Goal: Check status

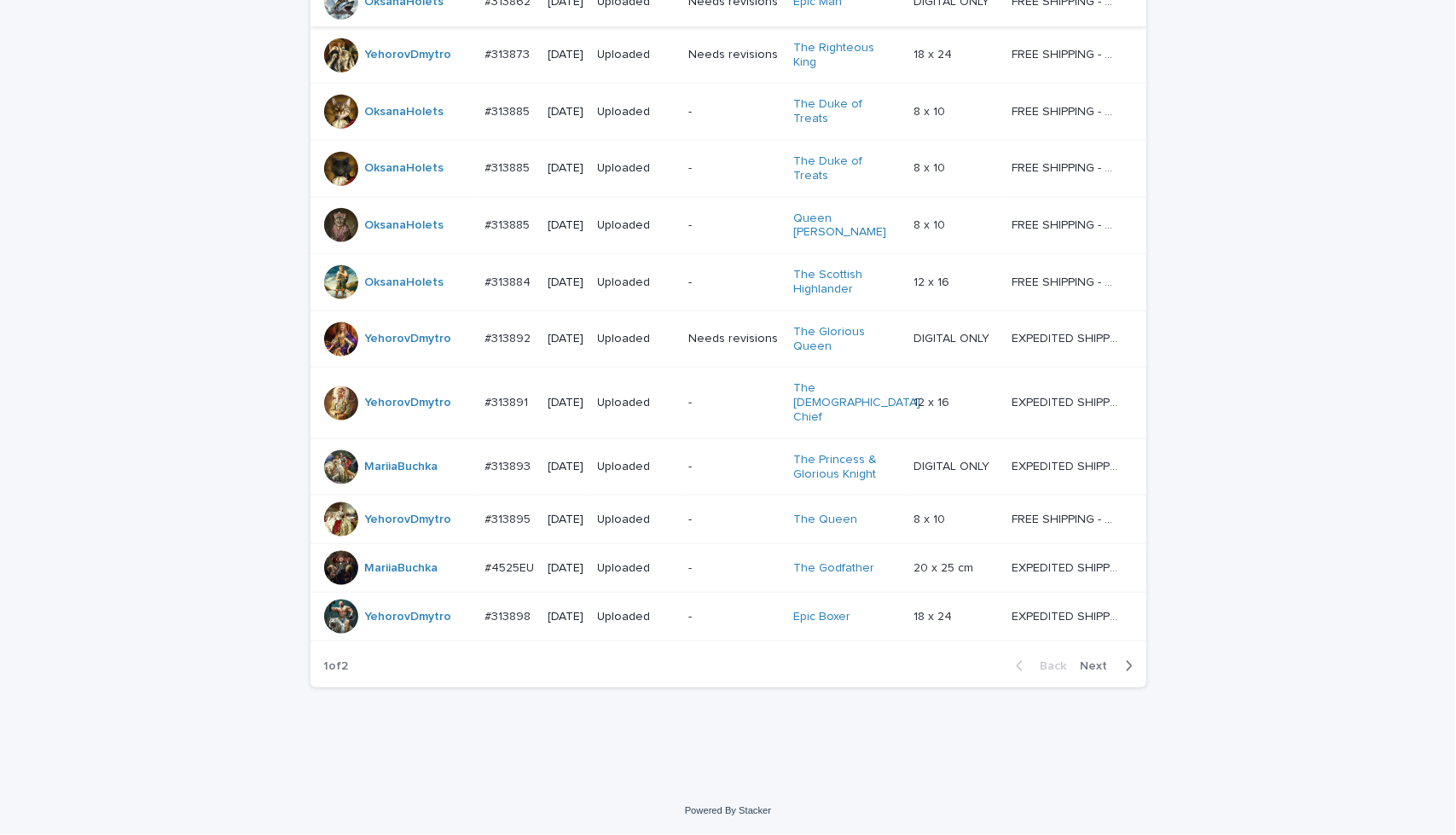
scroll to position [1424, 0]
click at [1105, 668] on span "Next" at bounding box center [1099, 666] width 38 height 12
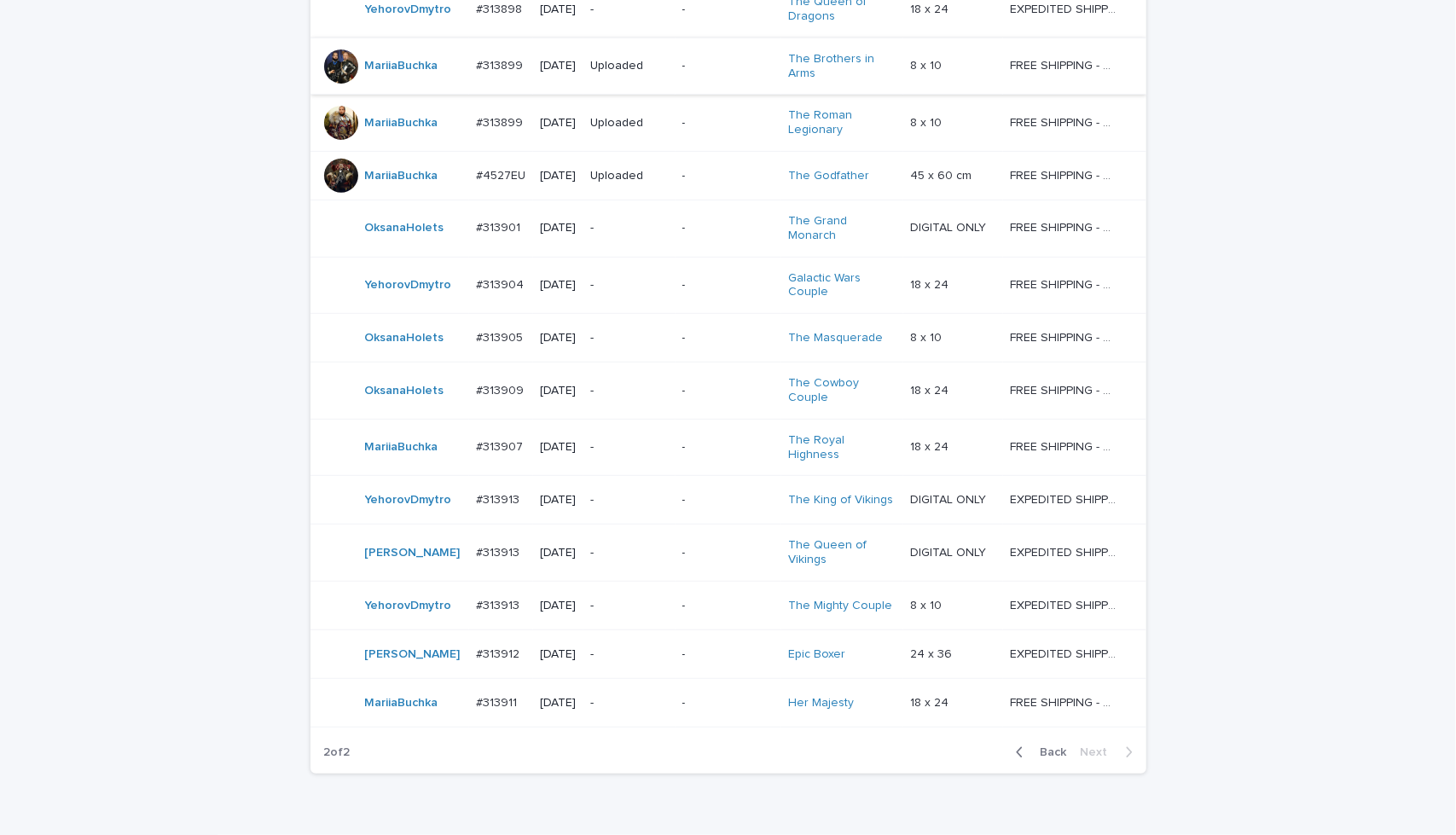
scroll to position [433, 0]
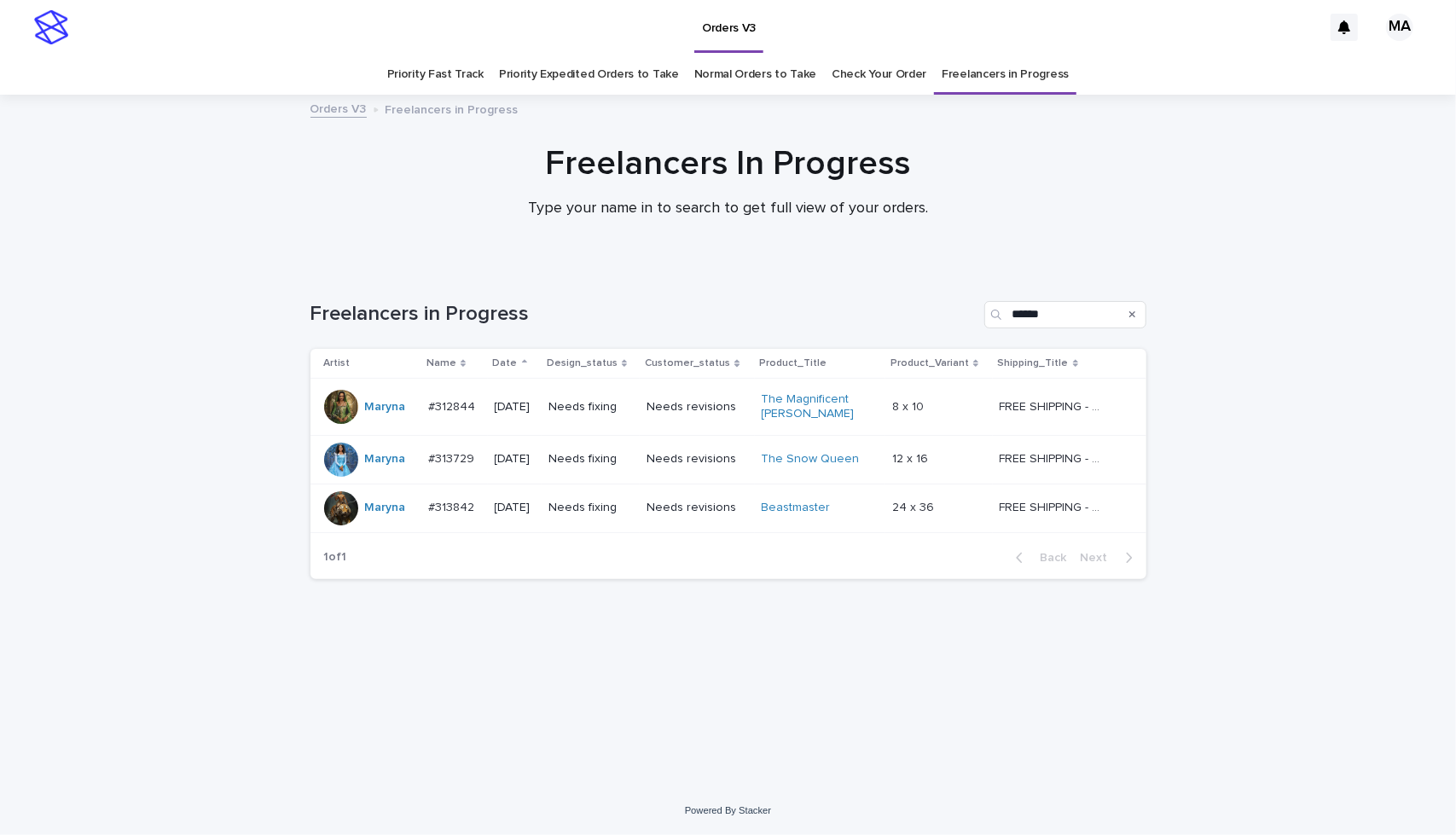
click at [712, 424] on td "Needs revisions" at bounding box center [696, 407] width 114 height 57
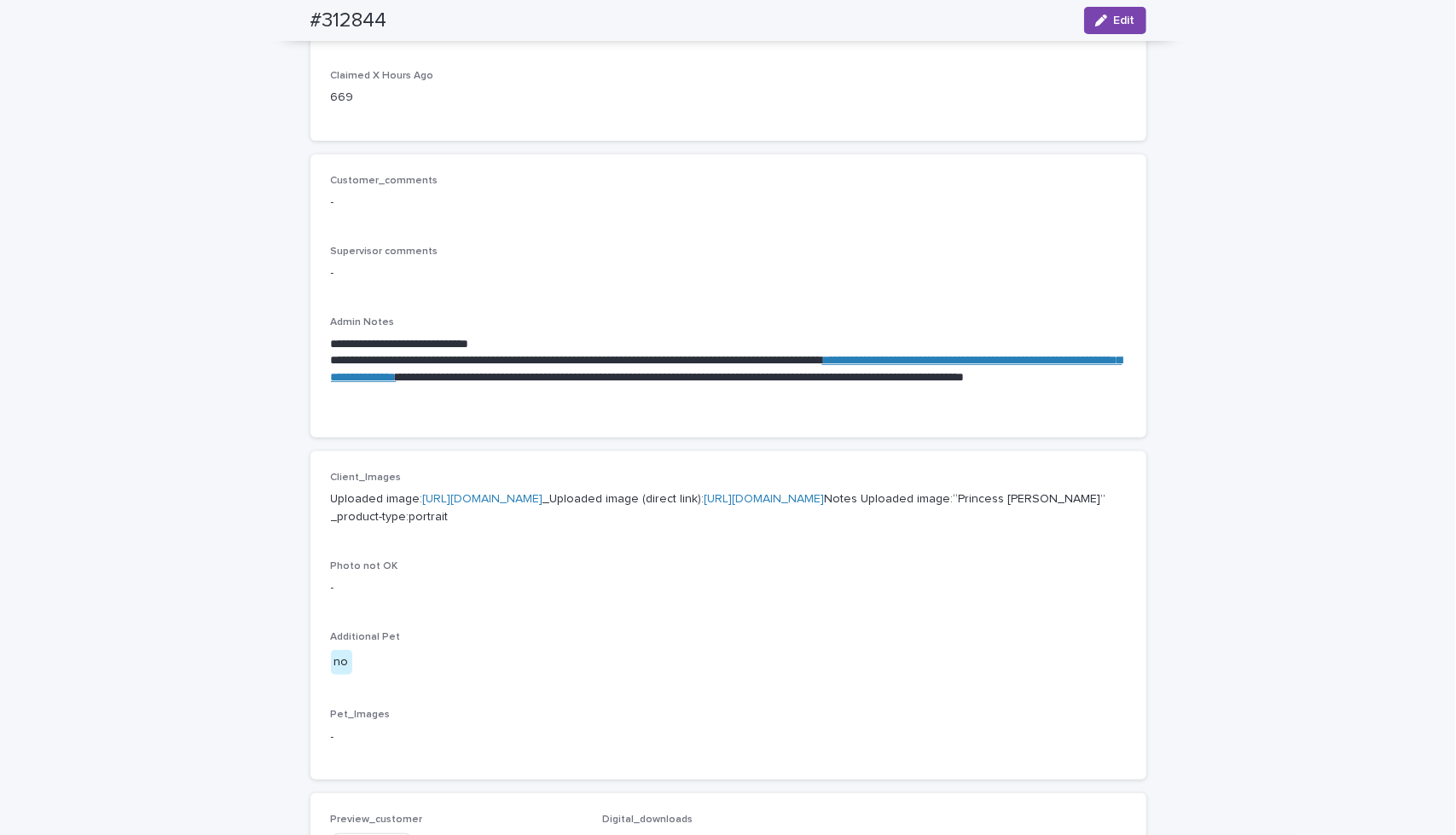
scroll to position [369, 0]
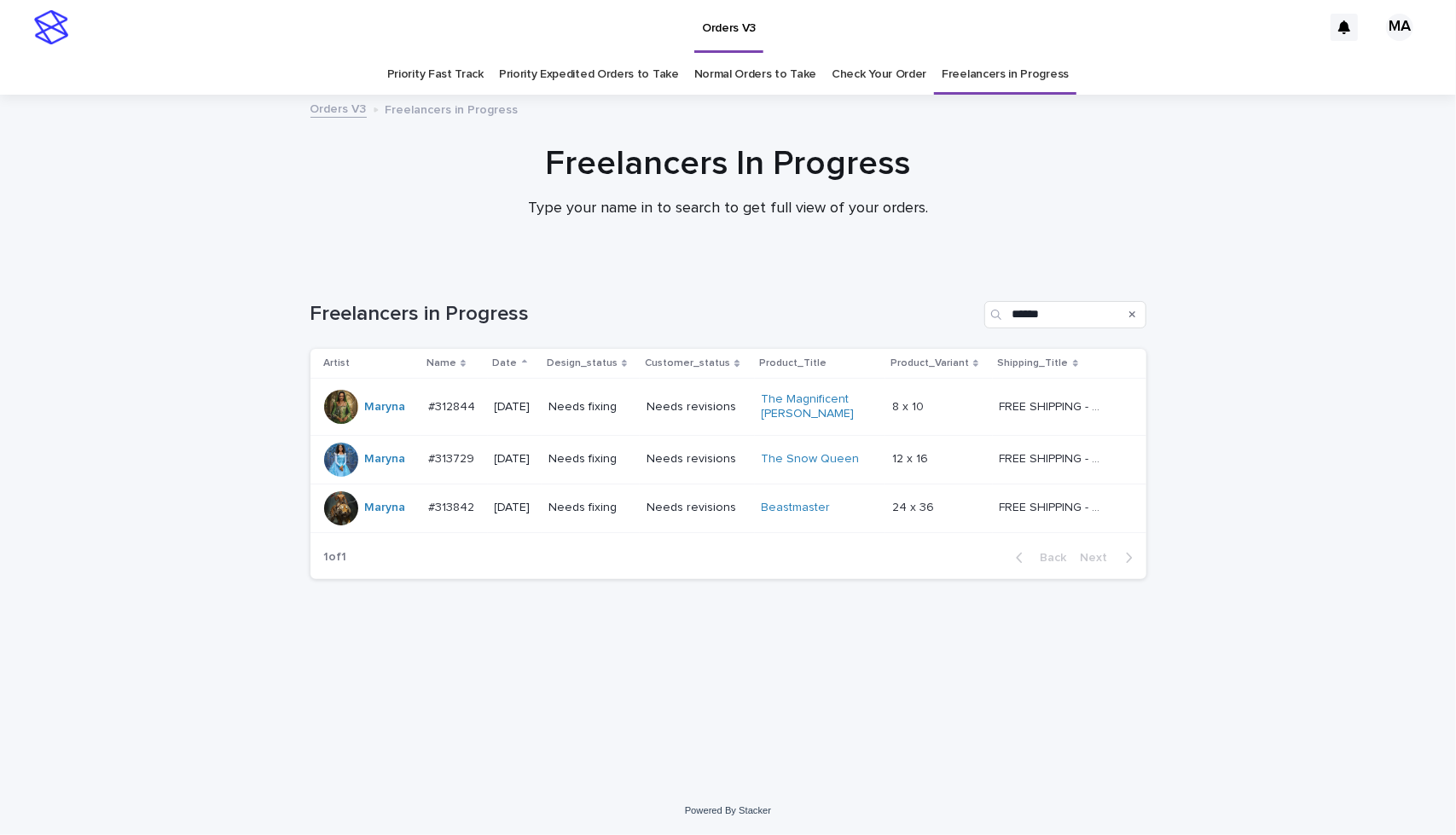
click at [741, 529] on td "Needs revisions" at bounding box center [696, 508] width 114 height 49
click at [717, 477] on td "Needs revisions" at bounding box center [696, 459] width 114 height 49
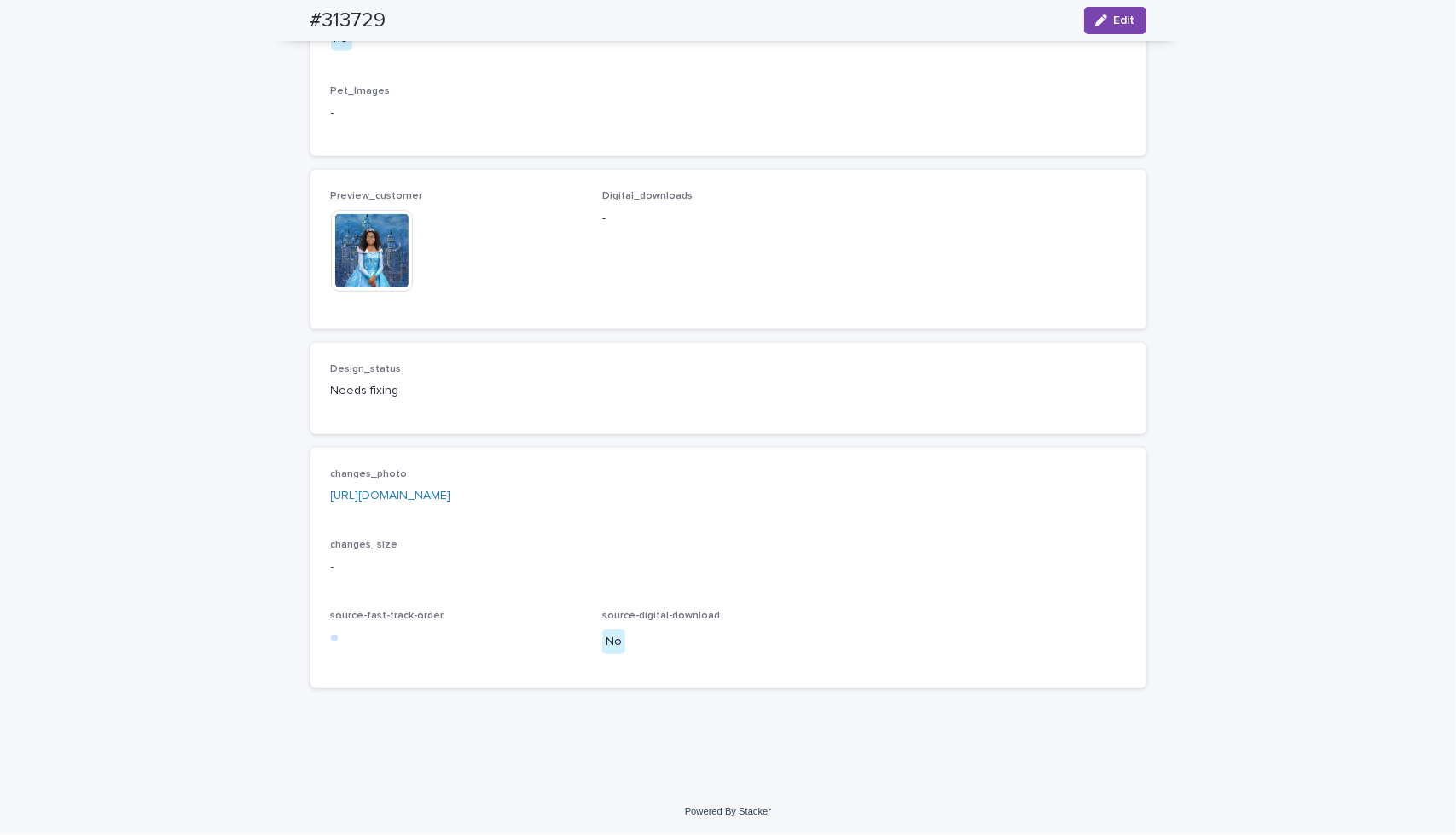
scroll to position [967, 0]
click at [451, 502] on link "https://drive.google.com/file/d/1i6jw9U1PcILsQsT6ox2xc6hrPR-jgoPs/view?usp=shar…" at bounding box center [392, 495] width 120 height 12
